Goal: Transaction & Acquisition: Download file/media

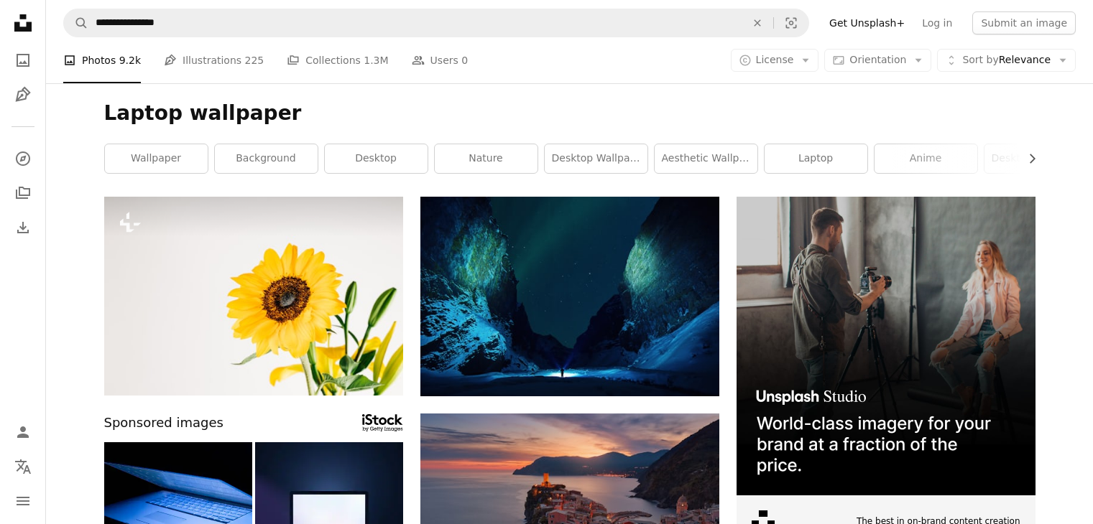
scroll to position [4985, 0]
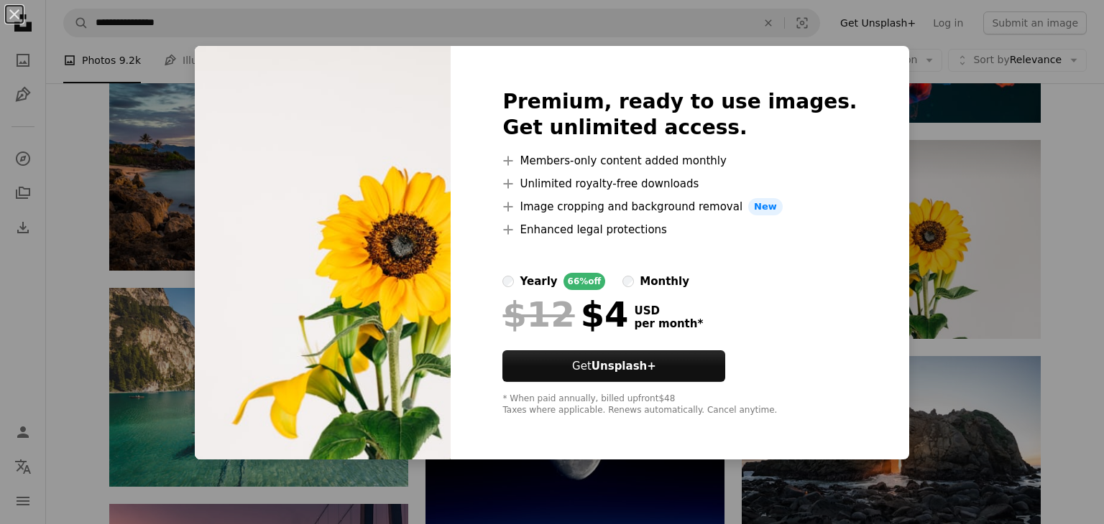
click at [938, 89] on div "An X shape Premium, ready to use images. Get unlimited access. A plus sign Memb…" at bounding box center [552, 262] width 1104 height 524
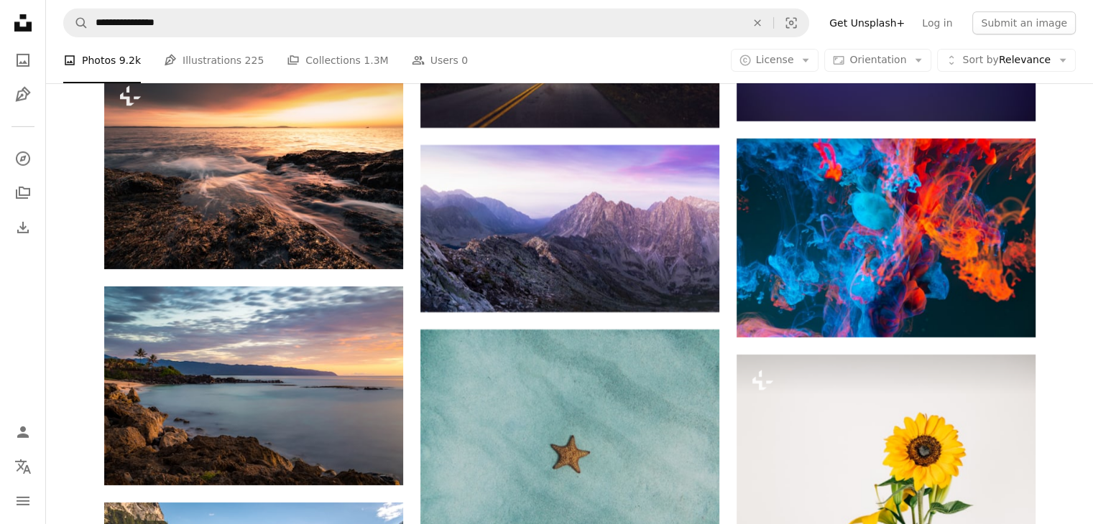
scroll to position [4742, 0]
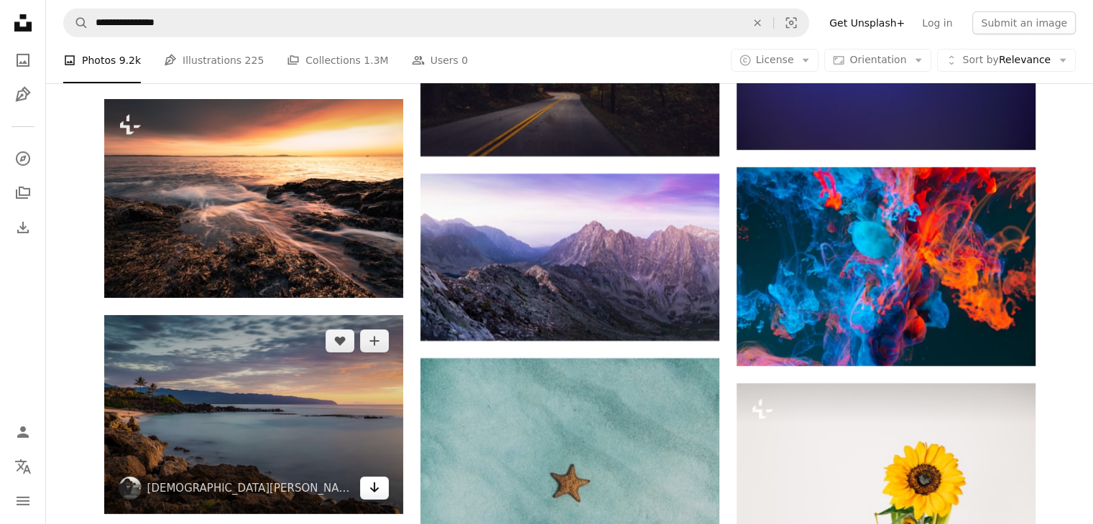
click at [367, 492] on link "Arrow pointing down" at bounding box center [374, 488] width 29 height 23
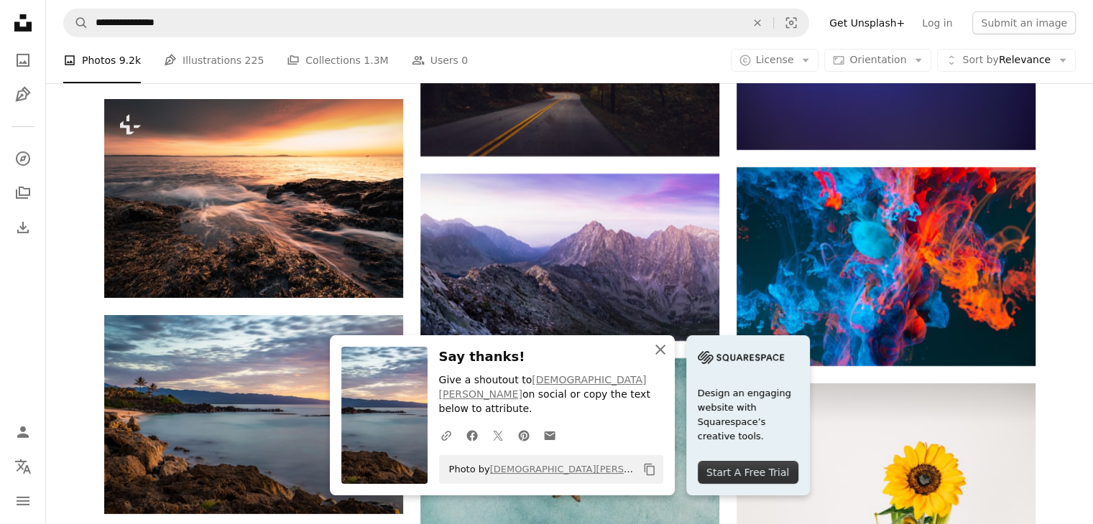
click at [655, 359] on icon "An X shape" at bounding box center [660, 349] width 17 height 17
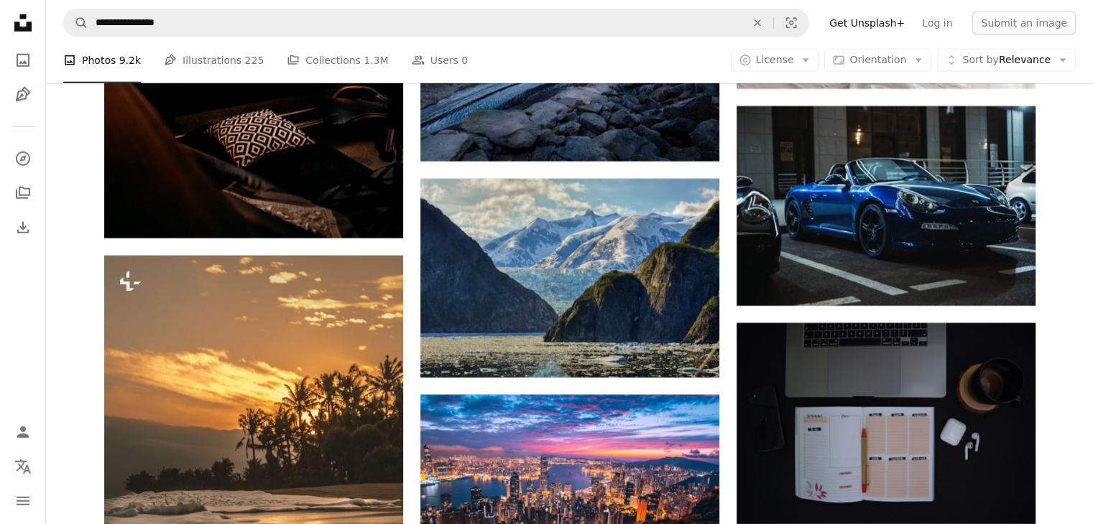
scroll to position [9650, 0]
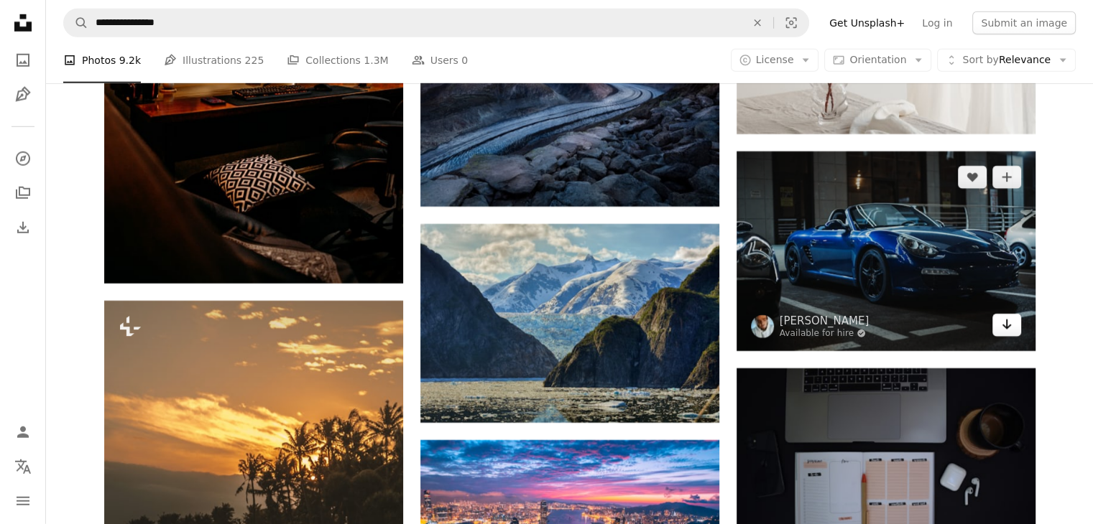
click at [1001, 333] on icon "Arrow pointing down" at bounding box center [1006, 324] width 11 height 17
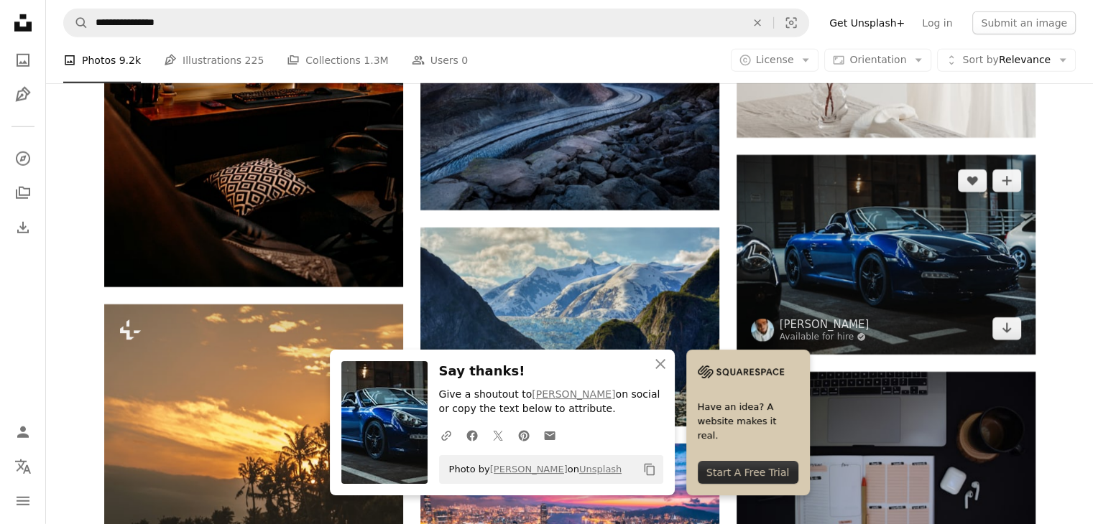
scroll to position [9737, 0]
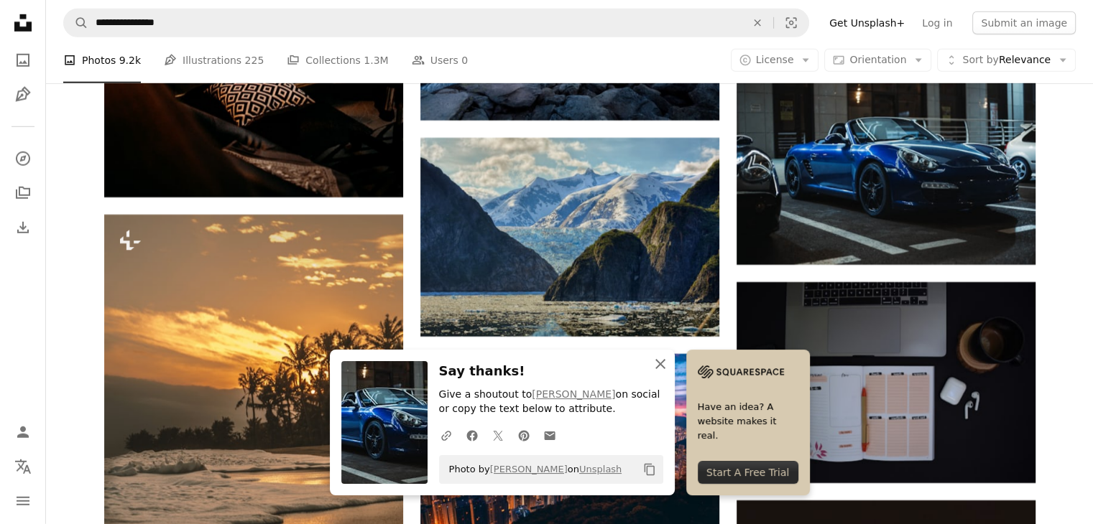
click at [655, 364] on icon "An X shape" at bounding box center [660, 364] width 17 height 17
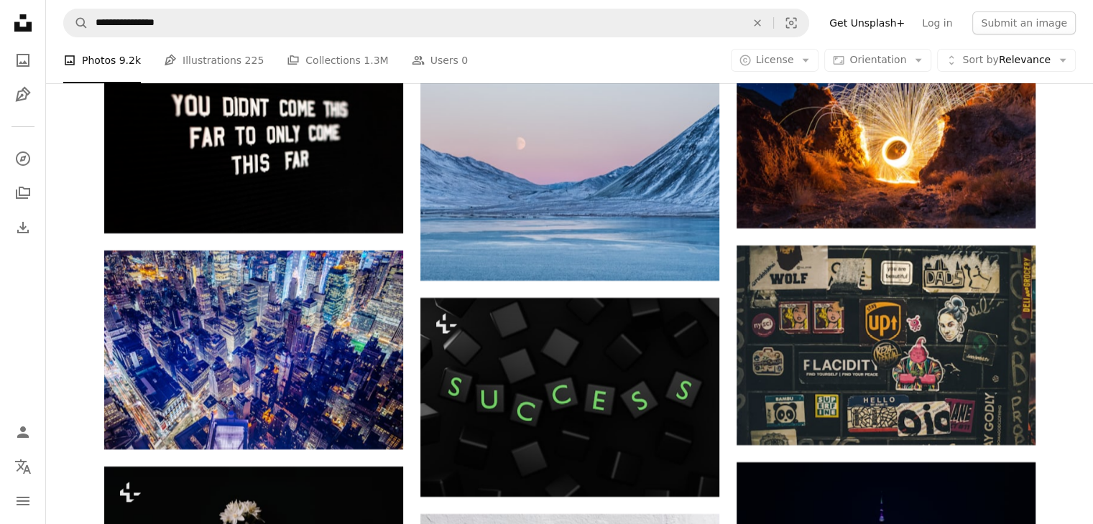
scroll to position [10890, 0]
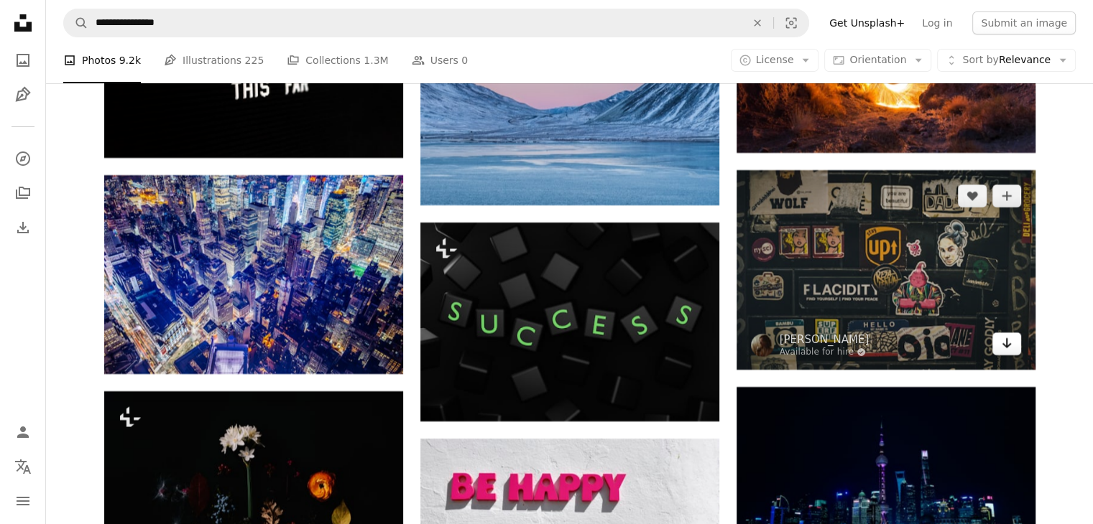
click at [1012, 356] on link "Arrow pointing down" at bounding box center [1006, 344] width 29 height 23
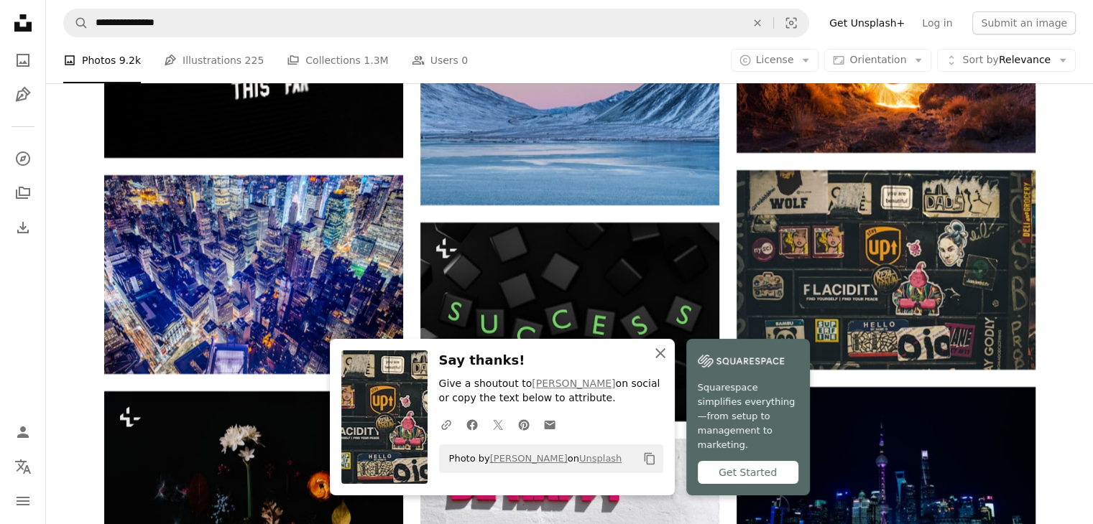
click at [657, 360] on icon "An X shape" at bounding box center [660, 353] width 17 height 17
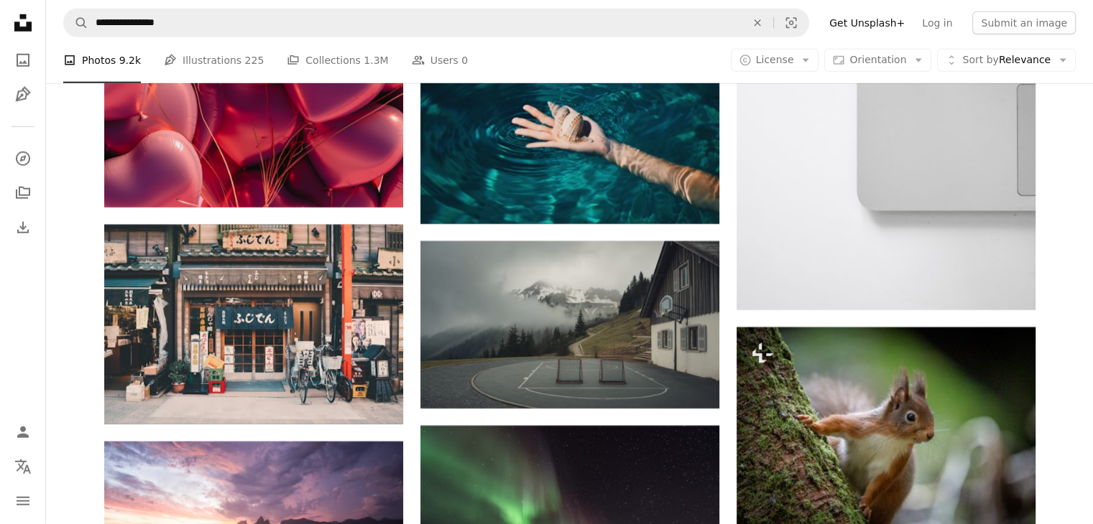
scroll to position [15033, 0]
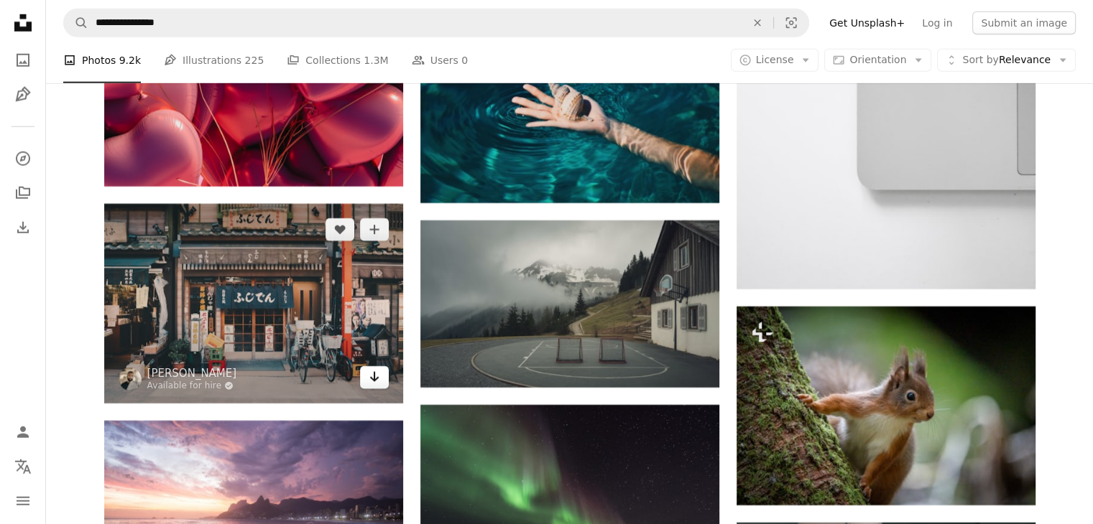
click at [371, 383] on icon "Arrow pointing down" at bounding box center [374, 377] width 11 height 17
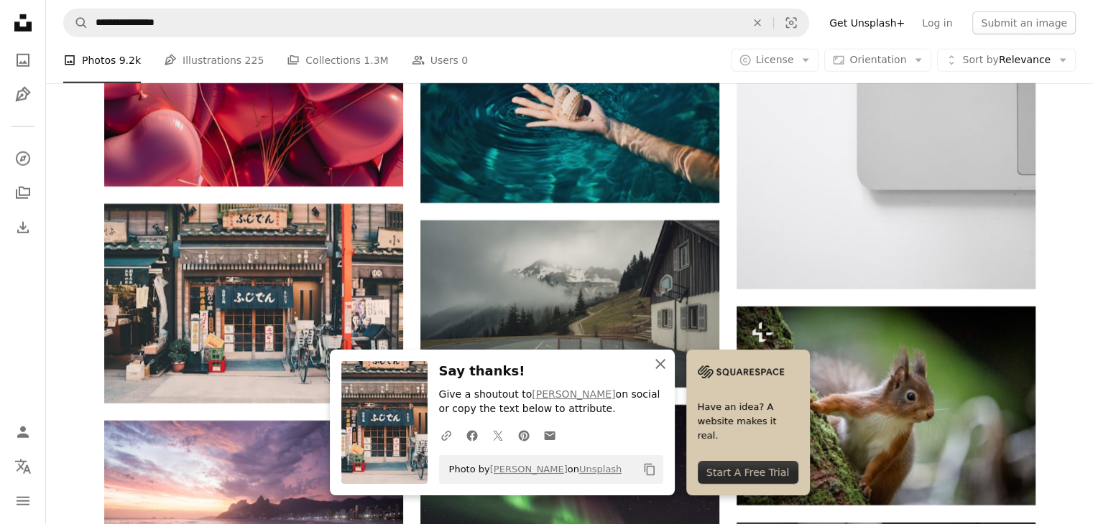
click at [663, 361] on icon "button" at bounding box center [660, 364] width 10 height 10
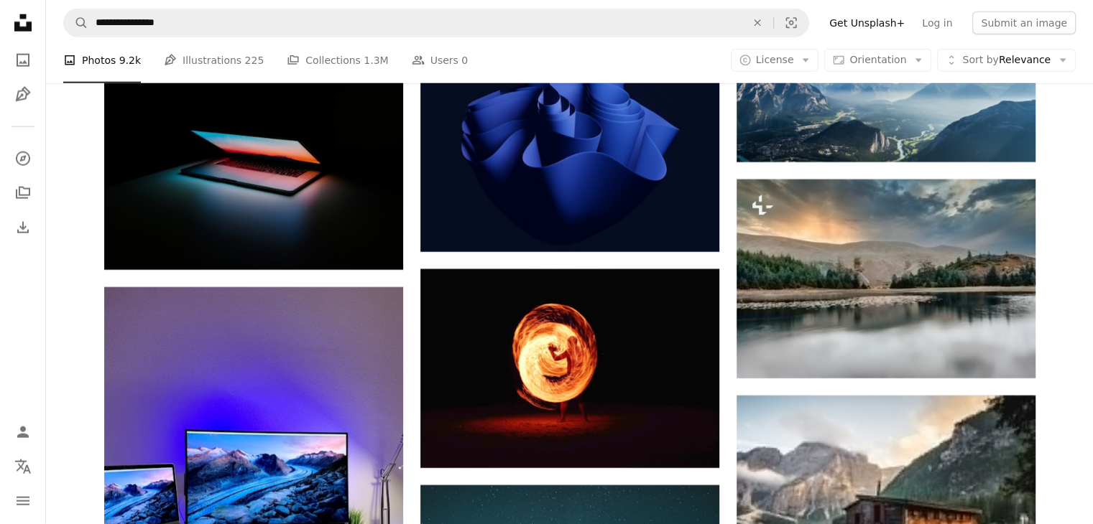
scroll to position [20051, 0]
